Goal: Information Seeking & Learning: Learn about a topic

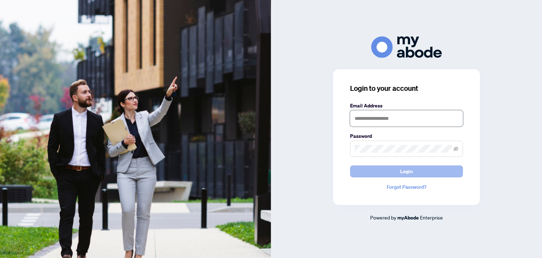
type input "**********"
click at [395, 168] on button "Login" at bounding box center [406, 171] width 113 height 12
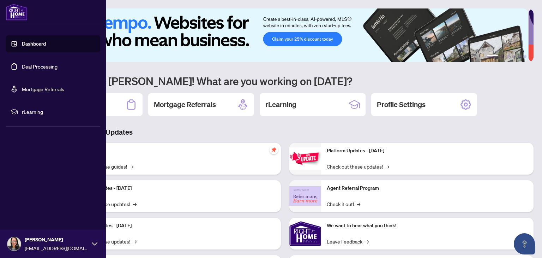
click at [36, 112] on span "rLearning" at bounding box center [58, 112] width 73 height 8
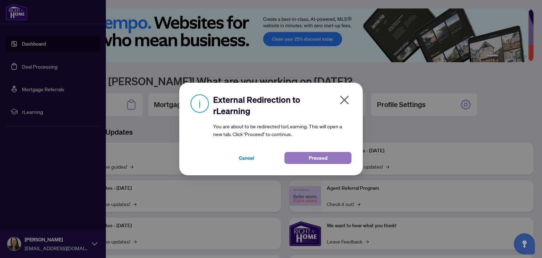
click at [308, 156] on button "Proceed" at bounding box center [318, 158] width 67 height 12
